Goal: Entertainment & Leisure: Consume media (video, audio)

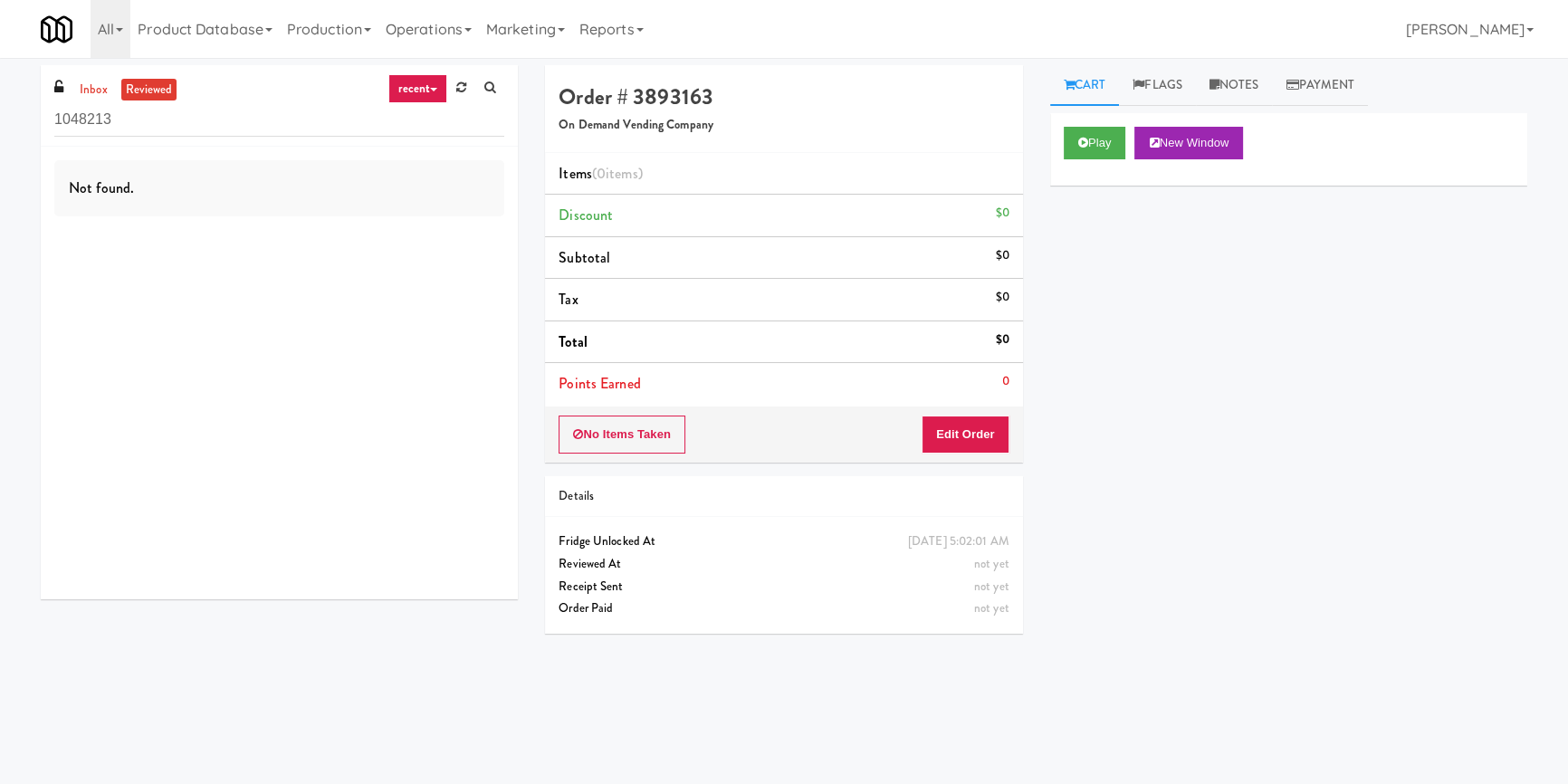
click at [1060, 140] on div "Play New Window" at bounding box center [1289, 149] width 477 height 72
click at [1075, 149] on button "Play" at bounding box center [1095, 143] width 62 height 32
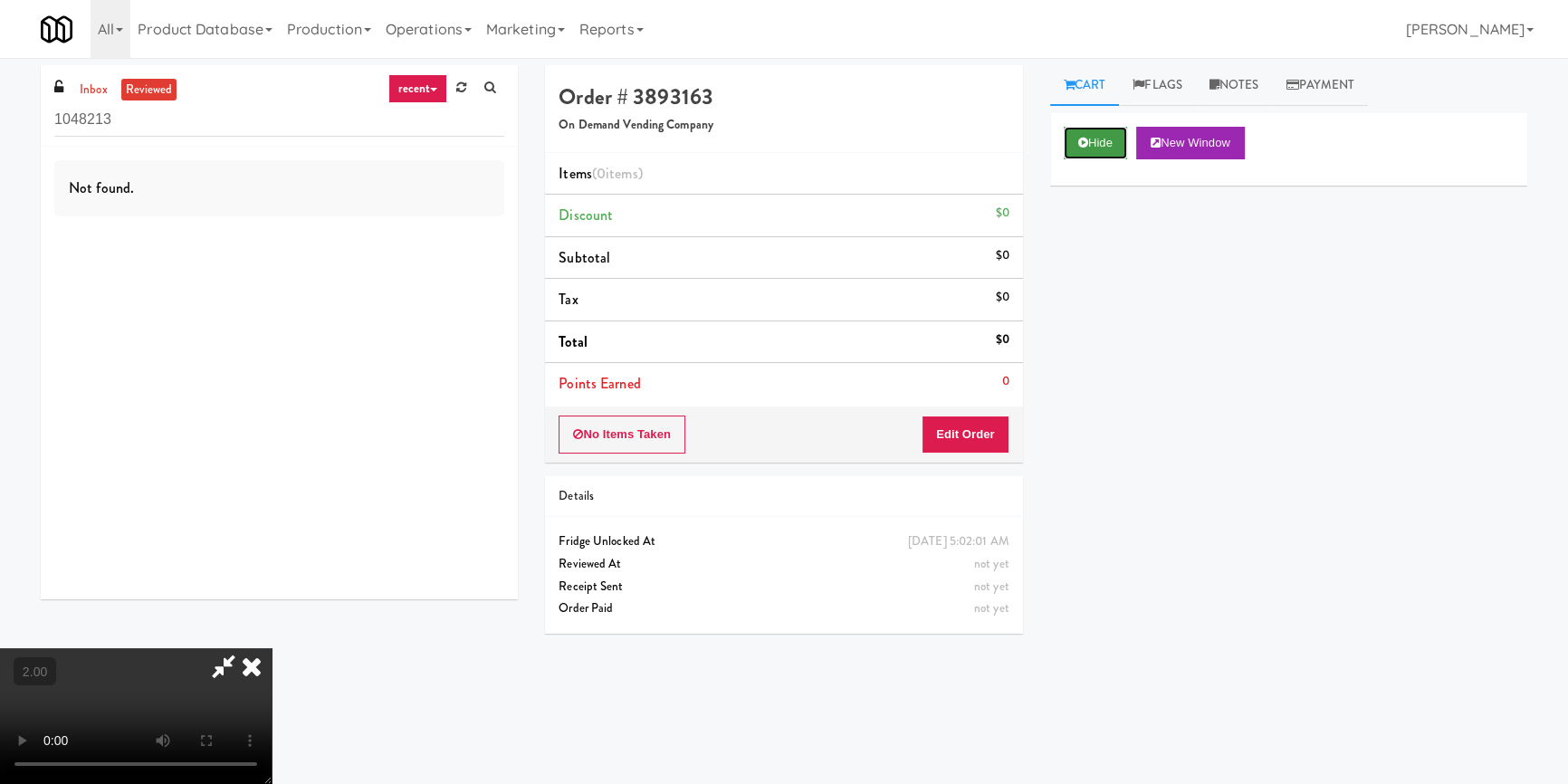
click at [1090, 144] on button "Hide" at bounding box center [1095, 143] width 63 height 32
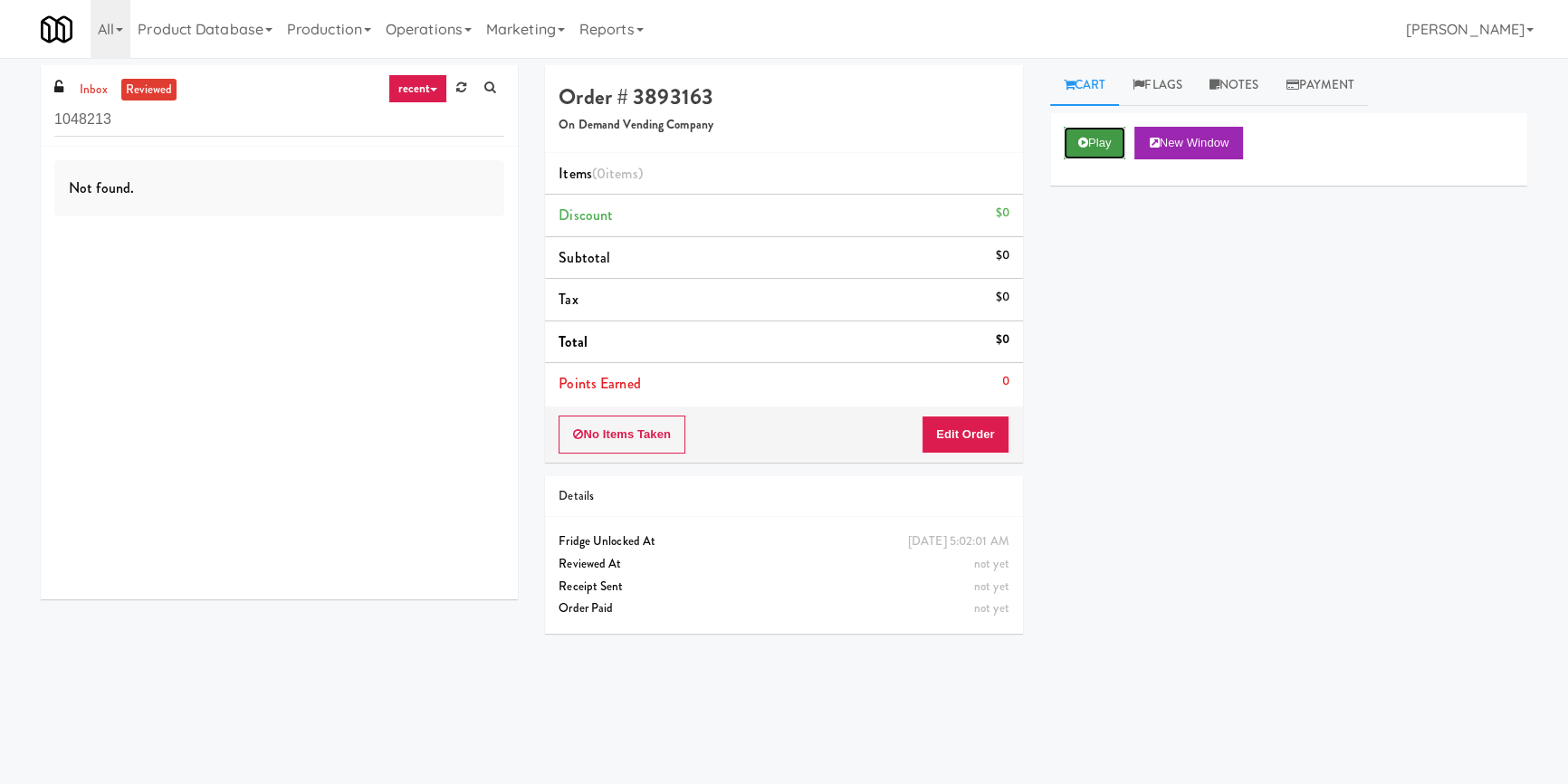
click at [1092, 144] on button "Play" at bounding box center [1095, 143] width 62 height 32
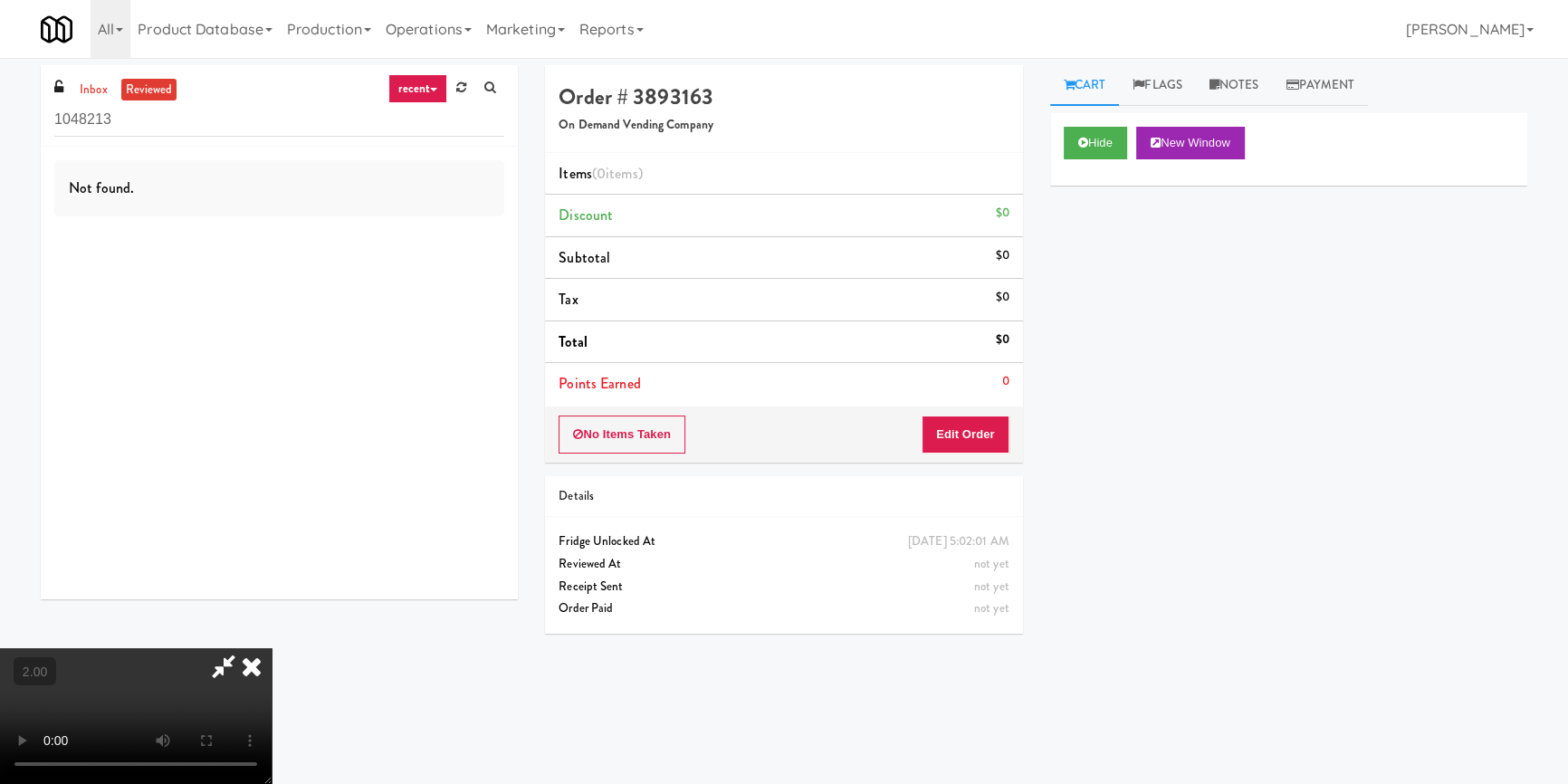
click at [1095, 251] on div "Hide New Window Primary Flag Clear Flag if unable to determine what was taken o…" at bounding box center [1289, 452] width 477 height 678
drag, startPoint x: 1081, startPoint y: 221, endPoint x: 1081, endPoint y: 174, distance: 47.0
click at [1081, 222] on div "Hide New Window Primary Flag Clear Flag if unable to determine what was taken o…" at bounding box center [1289, 452] width 477 height 678
click at [1081, 315] on div "Hide New Window Primary Flag Clear Flag if unable to determine what was taken o…" at bounding box center [1289, 452] width 477 height 678
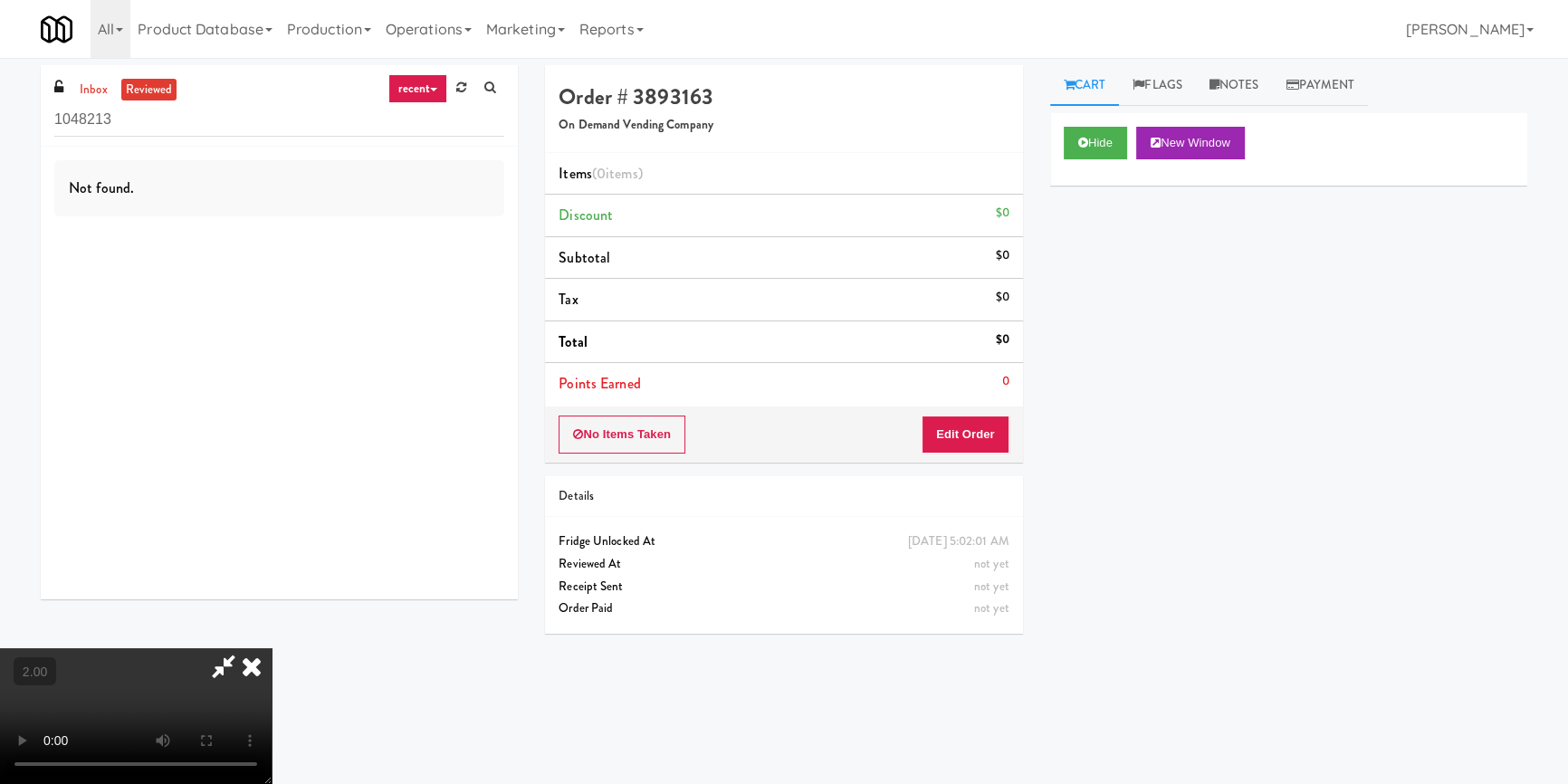
scroll to position [253, 0]
click at [272, 648] on video at bounding box center [136, 715] width 272 height 135
click at [244, 648] on icon at bounding box center [223, 665] width 42 height 36
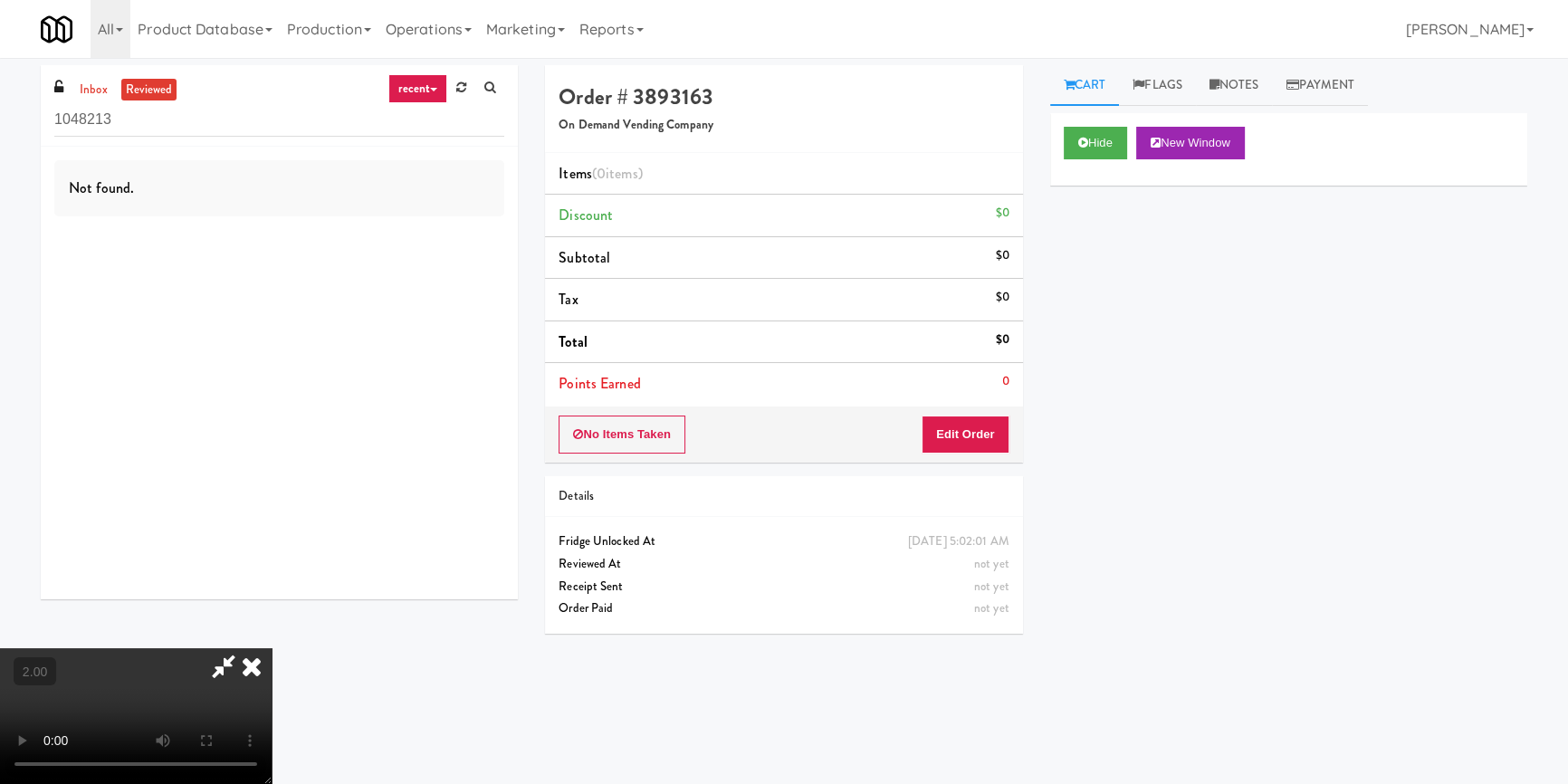
click at [272, 648] on video at bounding box center [136, 715] width 272 height 135
click at [1082, 145] on icon at bounding box center [1083, 142] width 10 height 12
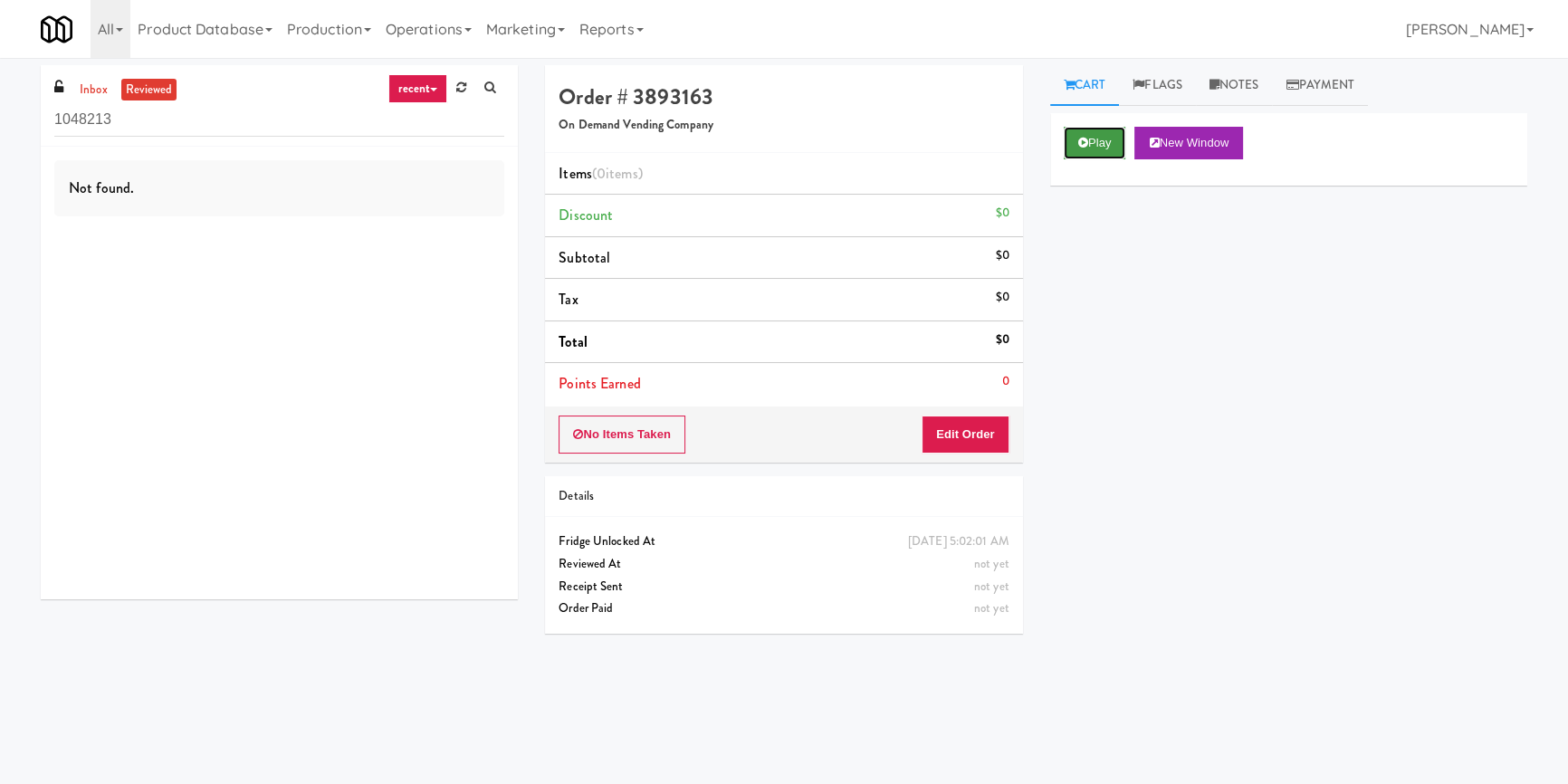
click at [1082, 145] on icon at bounding box center [1083, 142] width 10 height 12
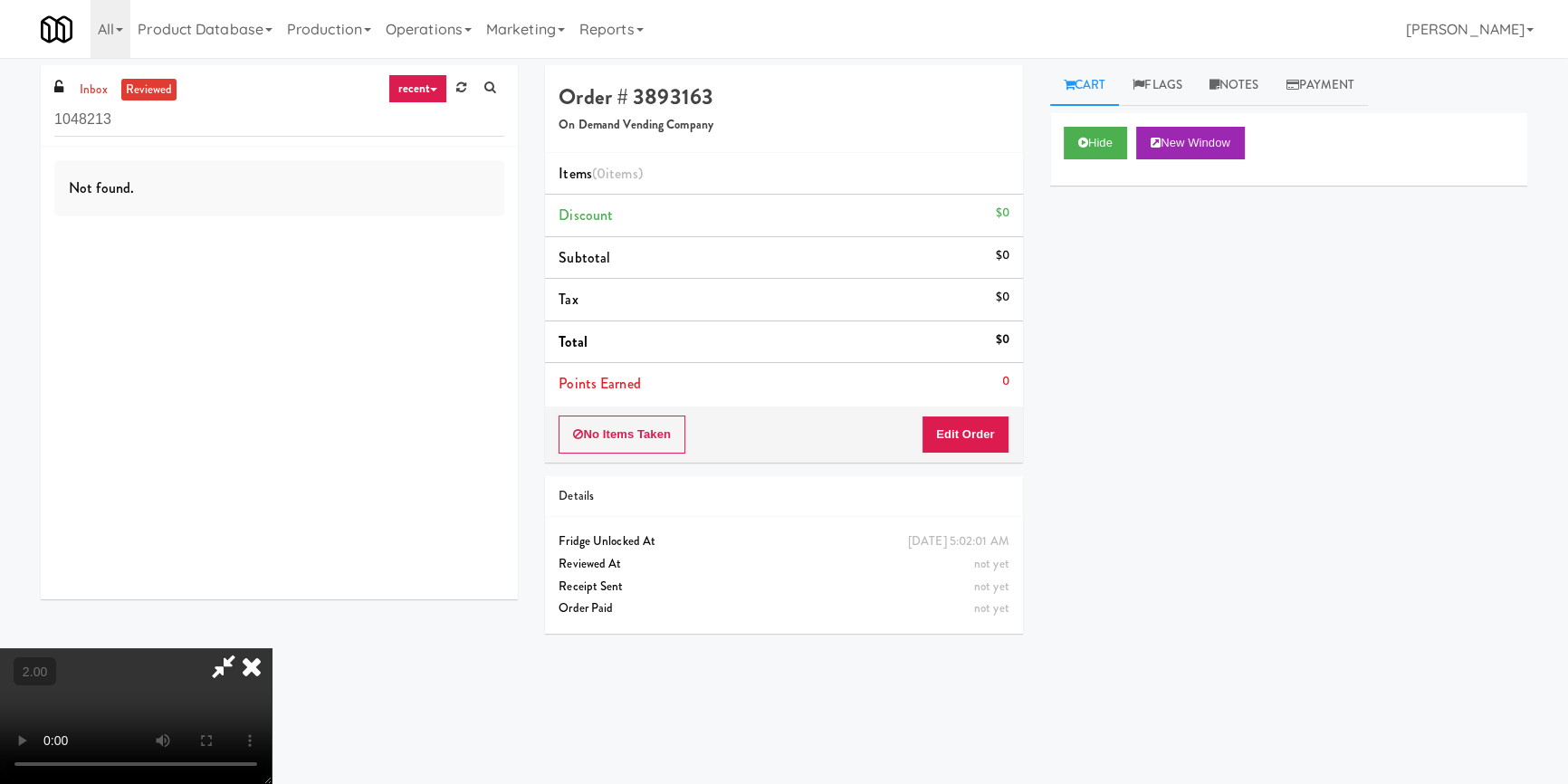
drag, startPoint x: 1162, startPoint y: 485, endPoint x: 1209, endPoint y: 480, distance: 47.3
click at [1162, 485] on div "Hide New Window Primary Flag Clear Flag if unable to determine what was taken o…" at bounding box center [1289, 452] width 477 height 678
